Goal: Task Accomplishment & Management: Manage account settings

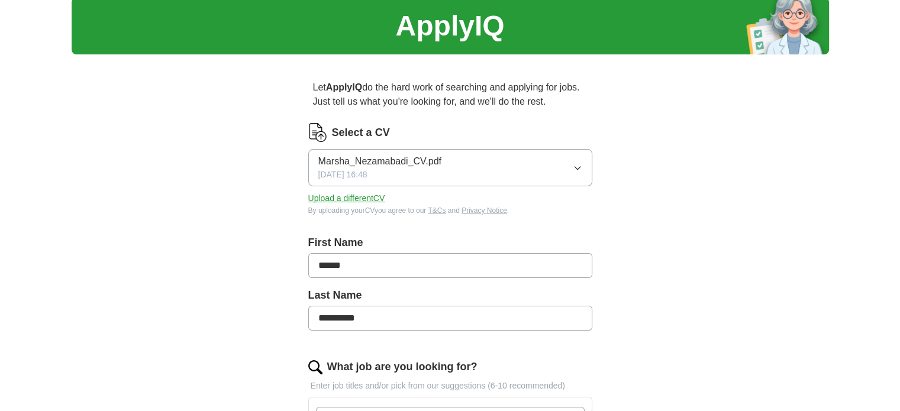
scroll to position [59, 0]
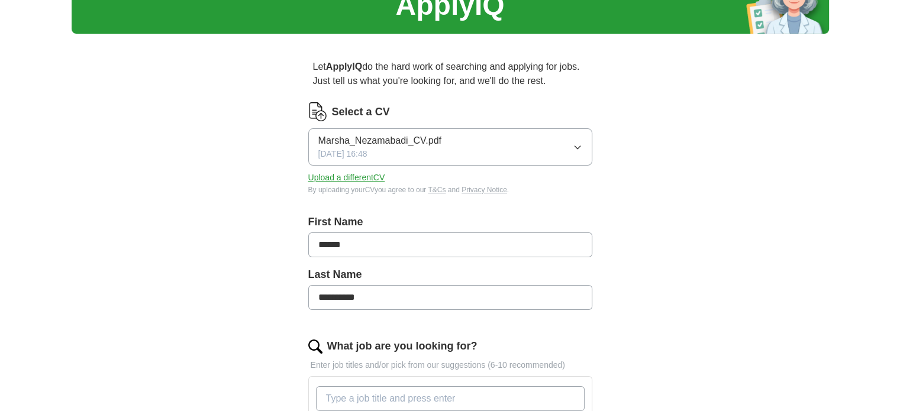
click at [332, 137] on span "Marsha_Nezamabadi_CV.pdf" at bounding box center [379, 141] width 123 height 14
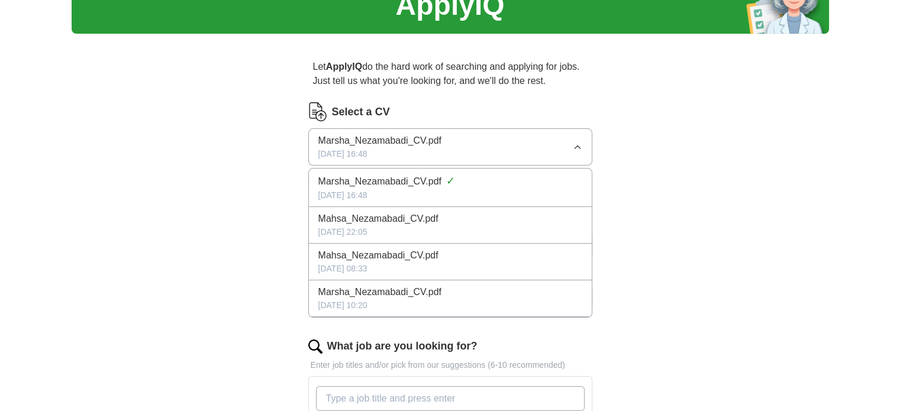
click at [332, 137] on span "Marsha_Nezamabadi_CV.pdf" at bounding box center [379, 141] width 123 height 14
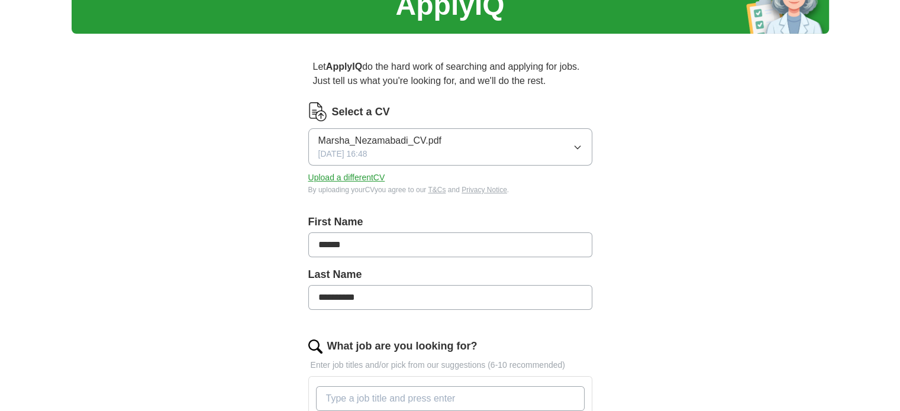
click at [362, 142] on span "Marsha_Nezamabadi_CV.pdf" at bounding box center [379, 141] width 123 height 14
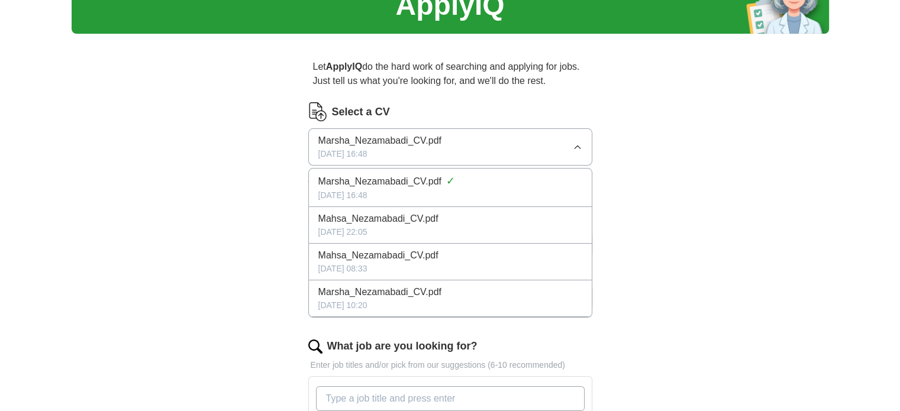
click at [578, 144] on icon "button" at bounding box center [577, 147] width 9 height 9
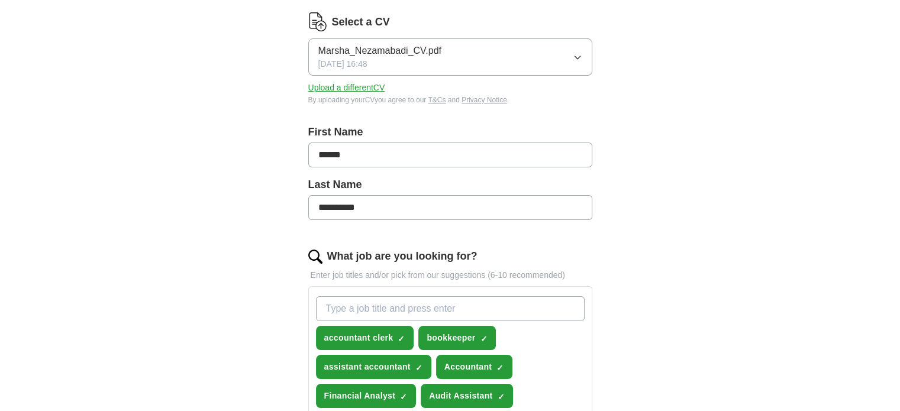
scroll to position [0, 0]
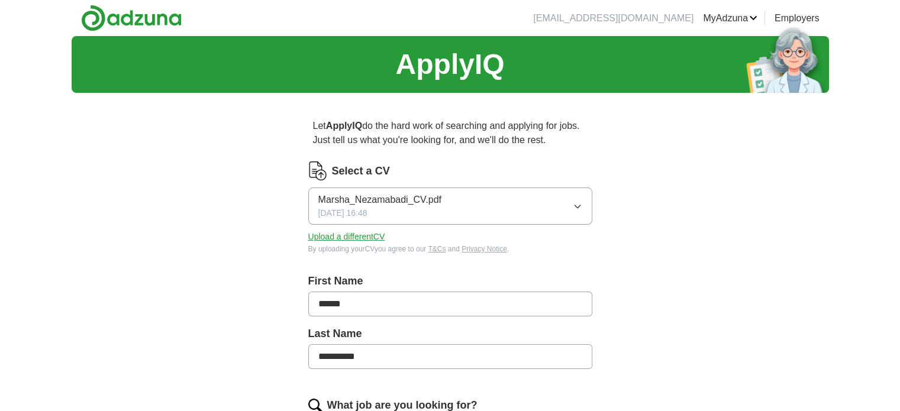
click at [358, 201] on span "Marsha_Nezamabadi_CV.pdf" at bounding box center [379, 200] width 123 height 14
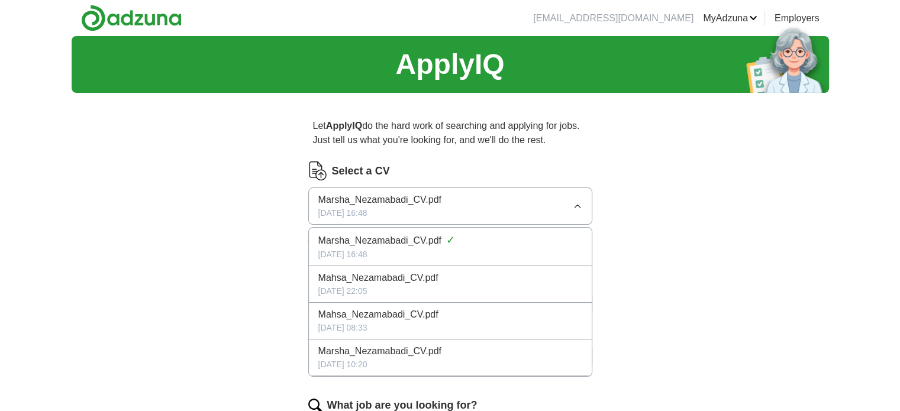
click at [570, 208] on button "Marsha_Nezamabadi_CV.pdf [DATE] 16:48" at bounding box center [450, 206] width 284 height 37
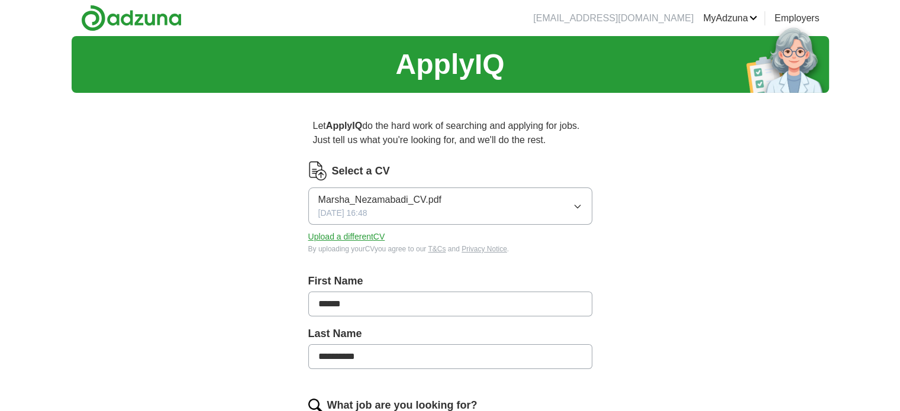
scroll to position [59, 0]
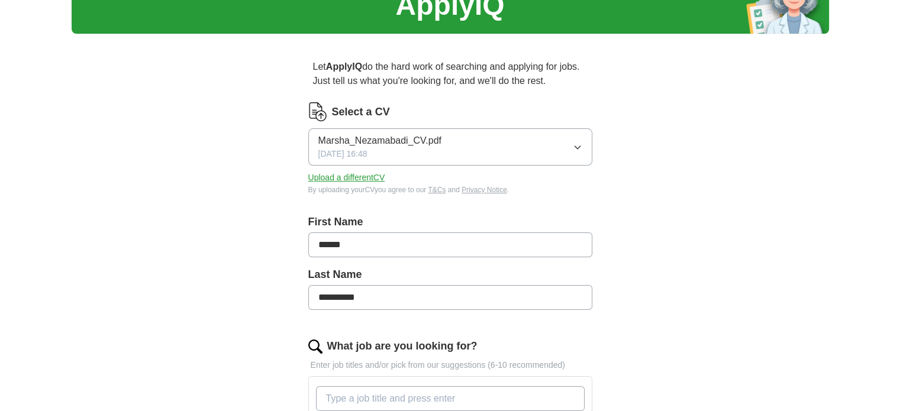
click at [421, 140] on span "Marsha_Nezamabadi_CV.pdf" at bounding box center [379, 141] width 123 height 14
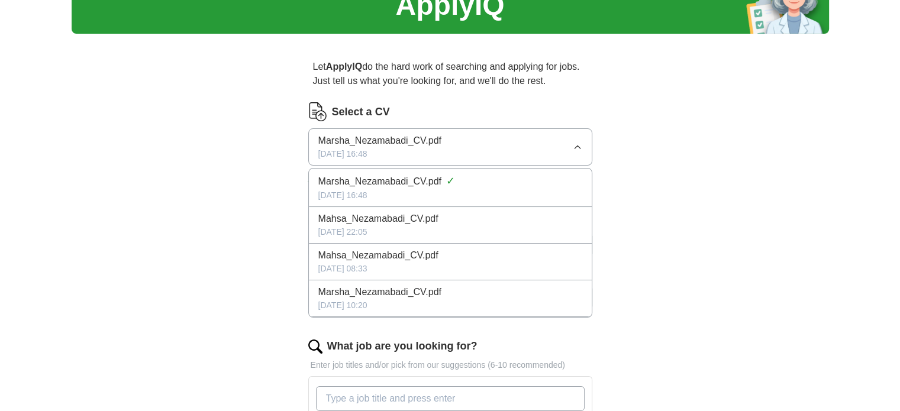
click at [421, 140] on span "Marsha_Nezamabadi_CV.pdf" at bounding box center [379, 141] width 123 height 14
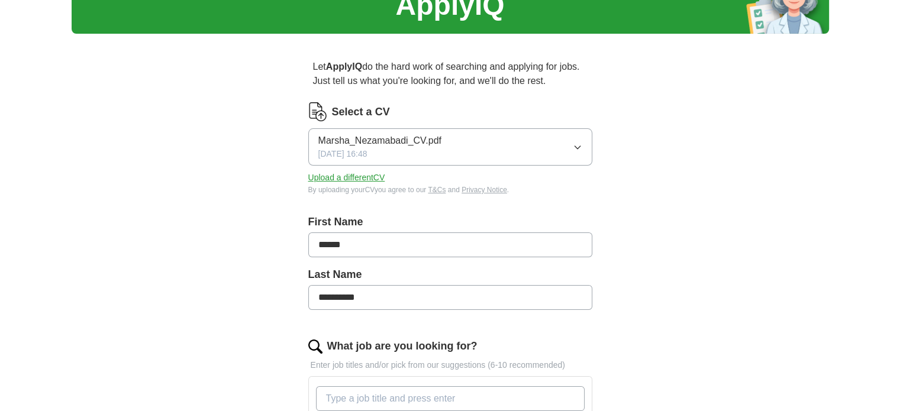
click at [581, 147] on icon "button" at bounding box center [577, 147] width 9 height 9
drag, startPoint x: 452, startPoint y: 177, endPoint x: 175, endPoint y: 158, distance: 277.6
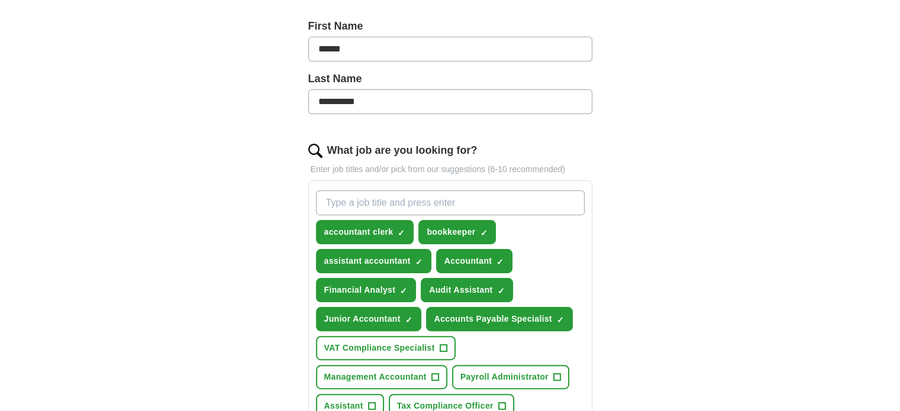
scroll to position [118, 0]
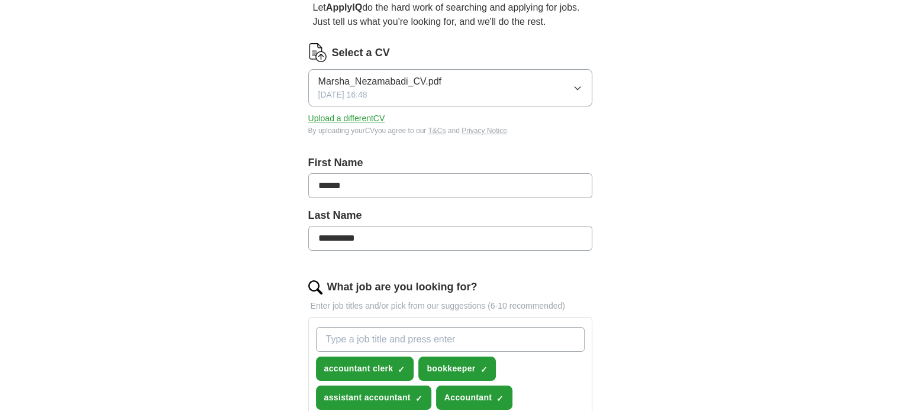
click at [363, 123] on button "Upload a different CV" at bounding box center [346, 118] width 77 height 12
click at [381, 78] on span "Marsha_Nezamabadi_CV.pdf" at bounding box center [379, 82] width 123 height 14
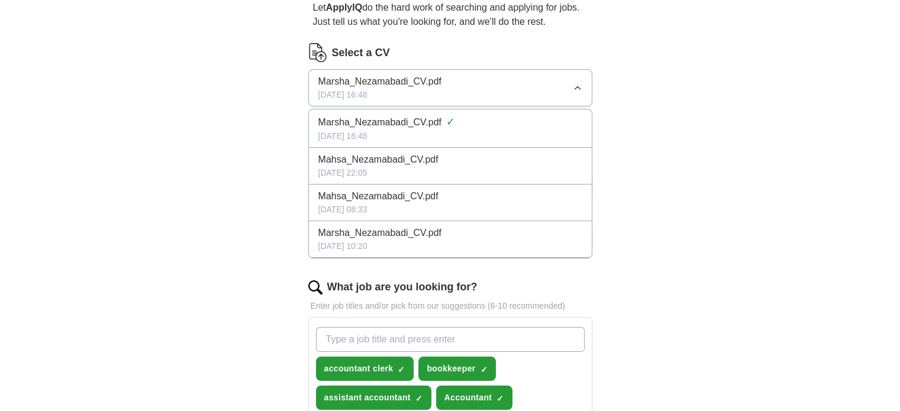
click at [579, 89] on icon "button" at bounding box center [577, 87] width 9 height 9
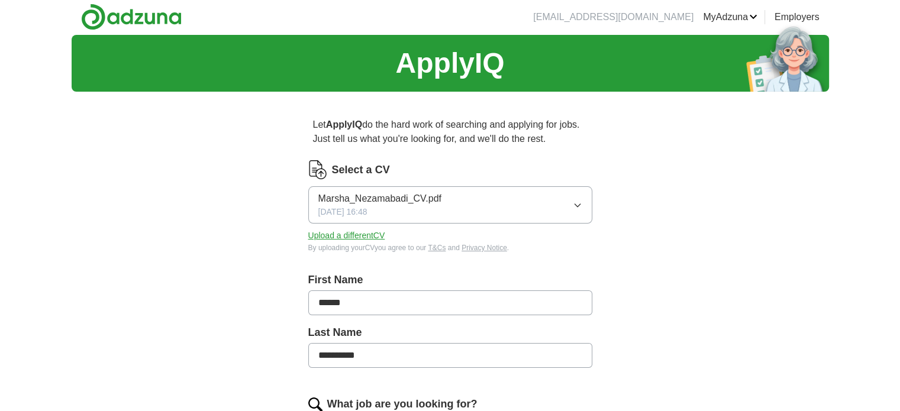
scroll to position [0, 0]
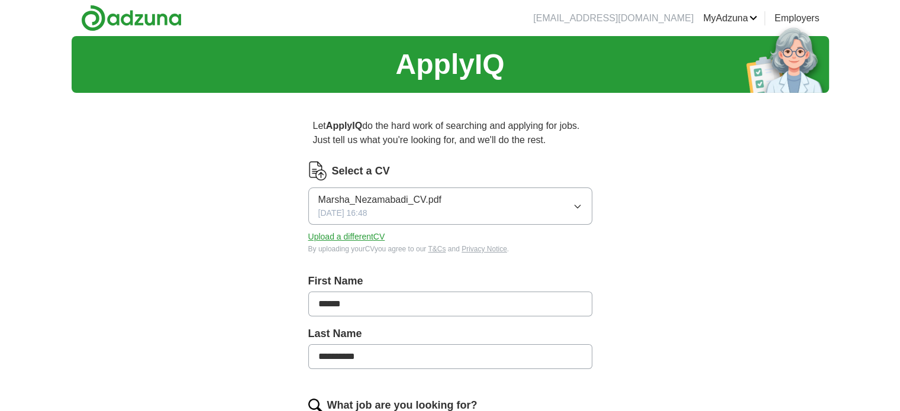
click at [580, 205] on icon "button" at bounding box center [577, 206] width 5 height 3
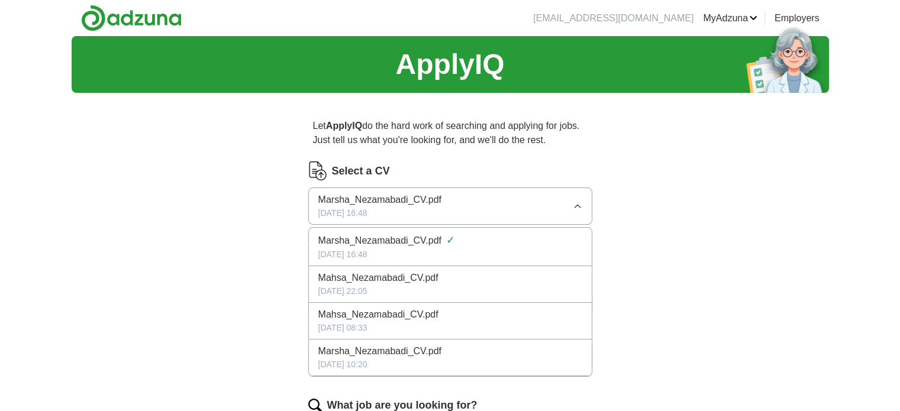
click at [427, 237] on span "Marsha_Nezamabadi_CV.pdf" at bounding box center [379, 241] width 123 height 14
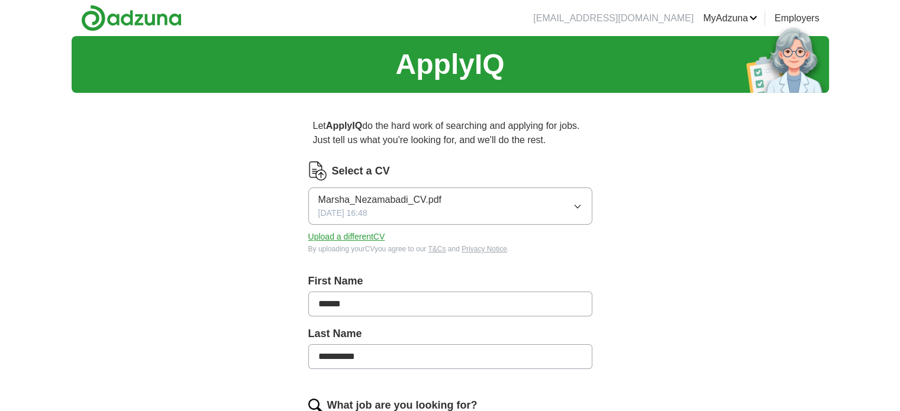
click at [373, 238] on button "Upload a different CV" at bounding box center [346, 237] width 77 height 12
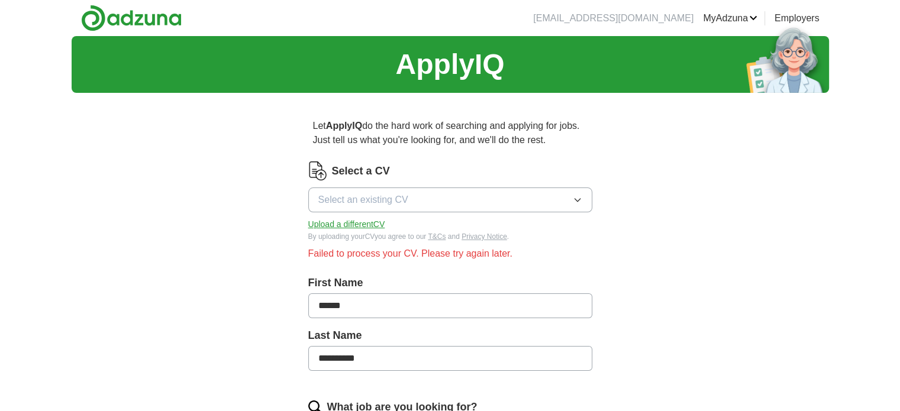
click at [366, 224] on button "Upload a different CV" at bounding box center [346, 224] width 77 height 12
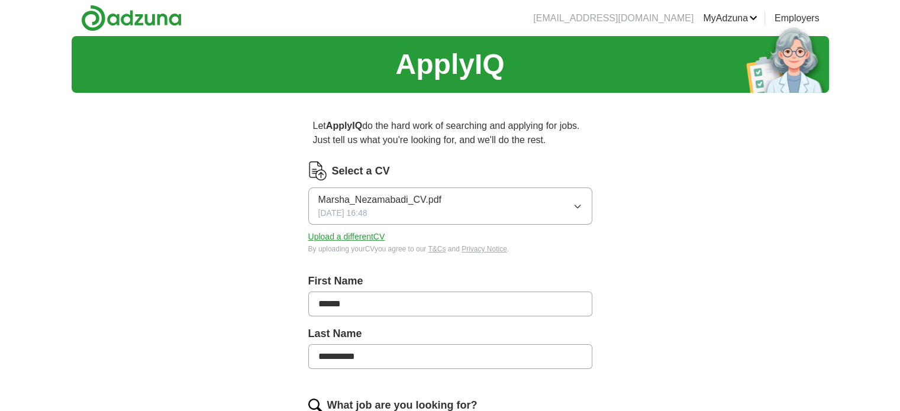
click at [428, 199] on span "Marsha_Nezamabadi_CV.pdf" at bounding box center [379, 200] width 123 height 14
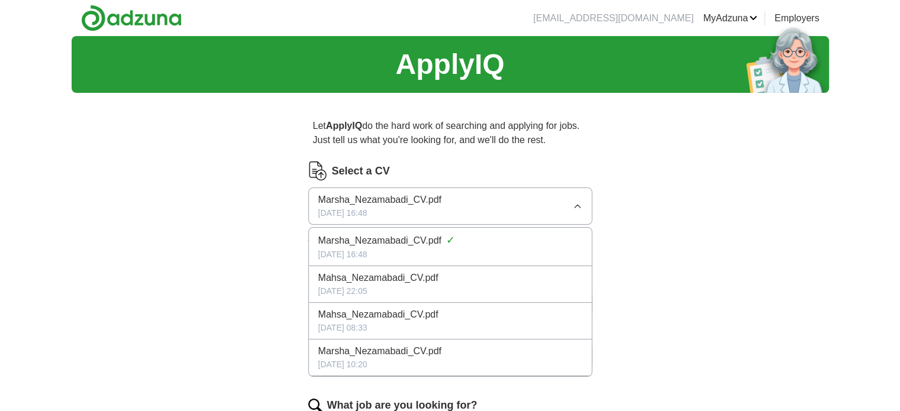
click at [428, 199] on span "Marsha_Nezamabadi_CV.pdf" at bounding box center [379, 200] width 123 height 14
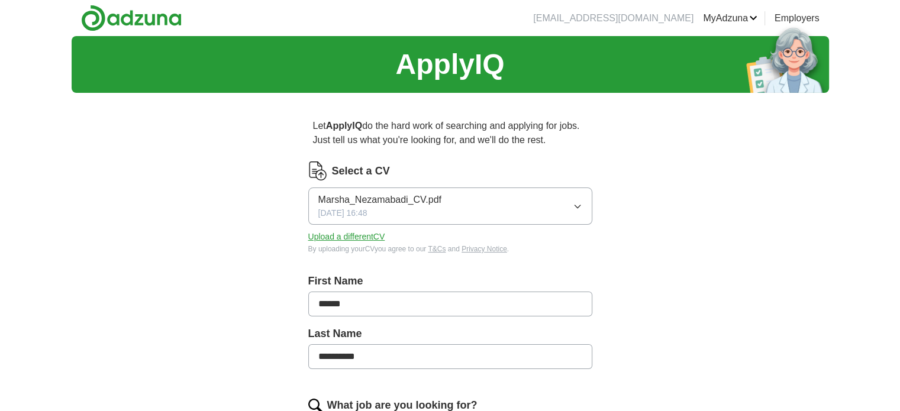
click at [428, 199] on span "Marsha_Nezamabadi_CV.pdf" at bounding box center [379, 200] width 123 height 14
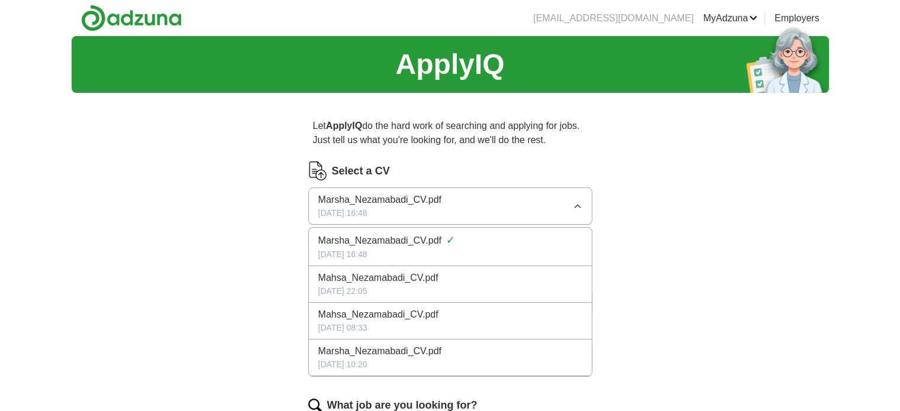
click at [428, 199] on span "Marsha_Nezamabadi_CV.pdf" at bounding box center [379, 200] width 123 height 14
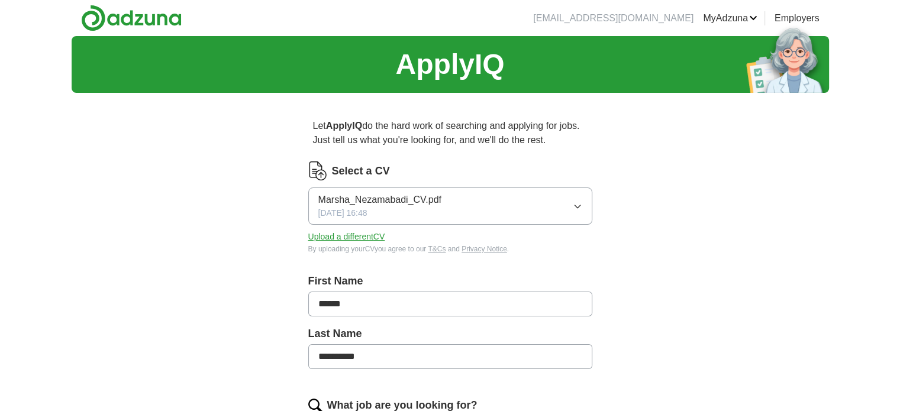
click at [372, 234] on button "Upload a different CV" at bounding box center [346, 237] width 77 height 12
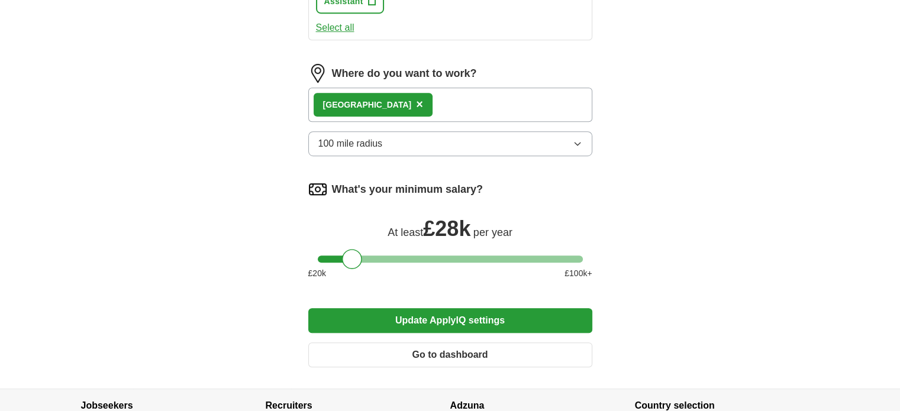
scroll to position [763, 0]
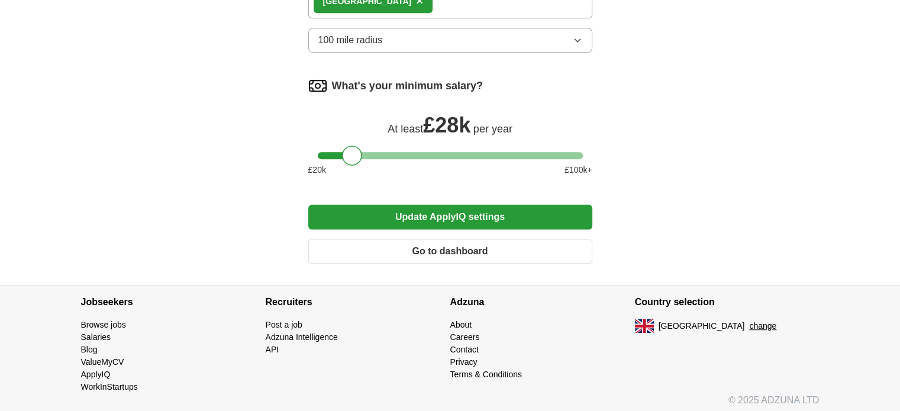
click at [469, 215] on button "Update ApplyIQ settings" at bounding box center [450, 217] width 284 height 25
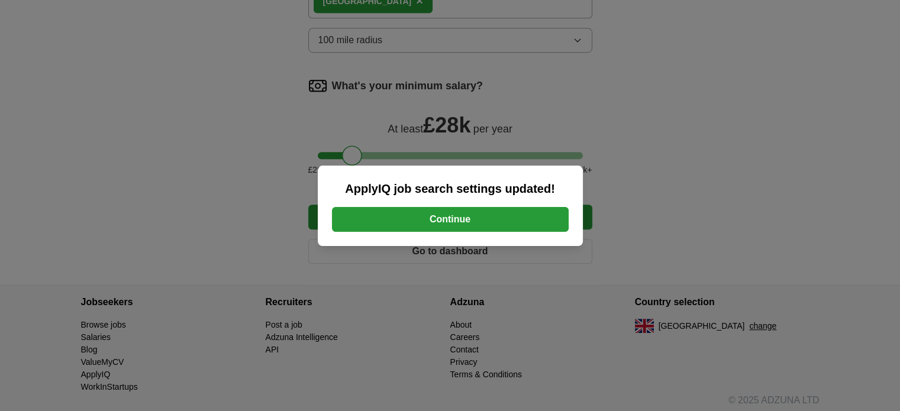
click at [469, 215] on button "Continue" at bounding box center [450, 219] width 237 height 25
